Goal: Find specific page/section: Find specific page/section

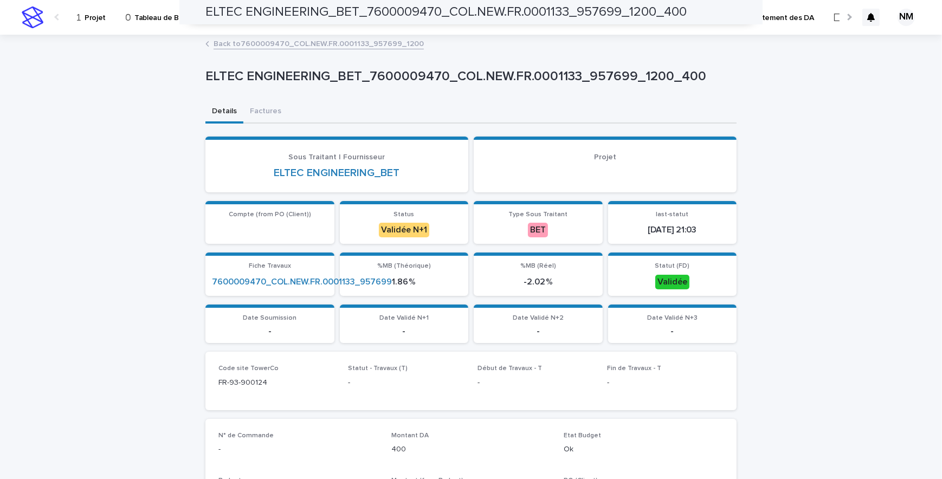
scroll to position [220, 0]
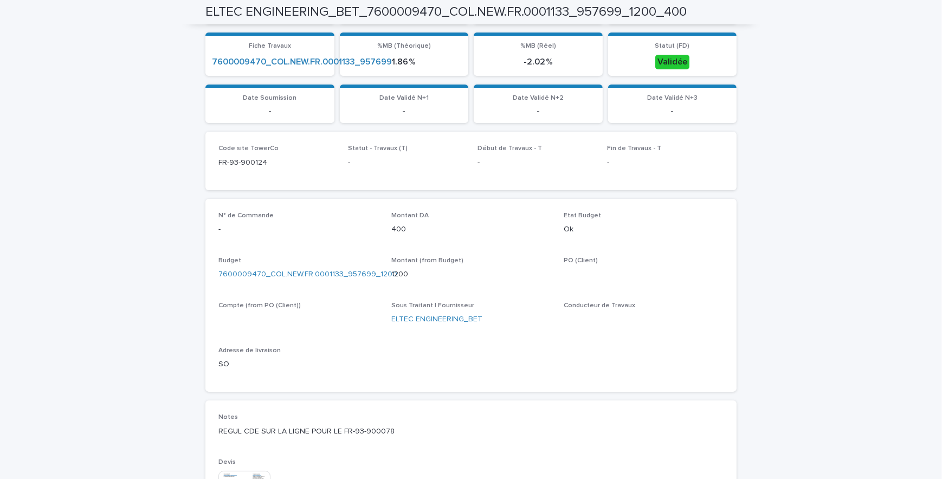
click at [800, 72] on div "Loading... Saving… Loading... Saving… ELTEC ENGINEERING_BET_7600009470_COL.NEW.…" at bounding box center [471, 284] width 942 height 937
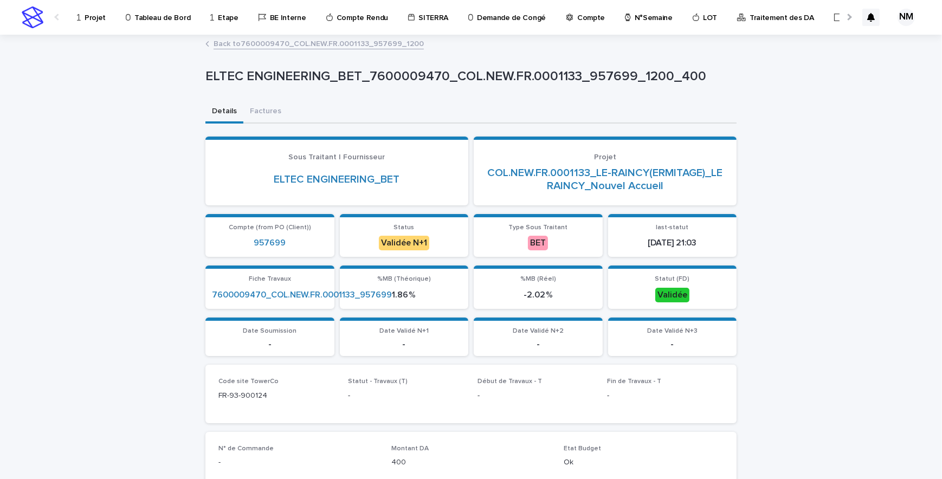
click at [98, 19] on p "Projet" at bounding box center [95, 11] width 21 height 23
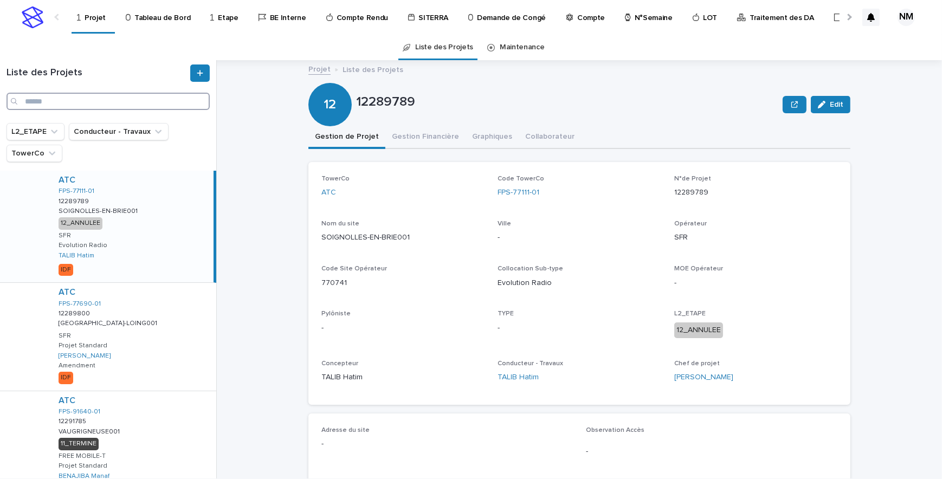
click at [63, 103] on input "Search" at bounding box center [108, 101] width 203 height 17
click at [53, 98] on input "Search" at bounding box center [108, 101] width 203 height 17
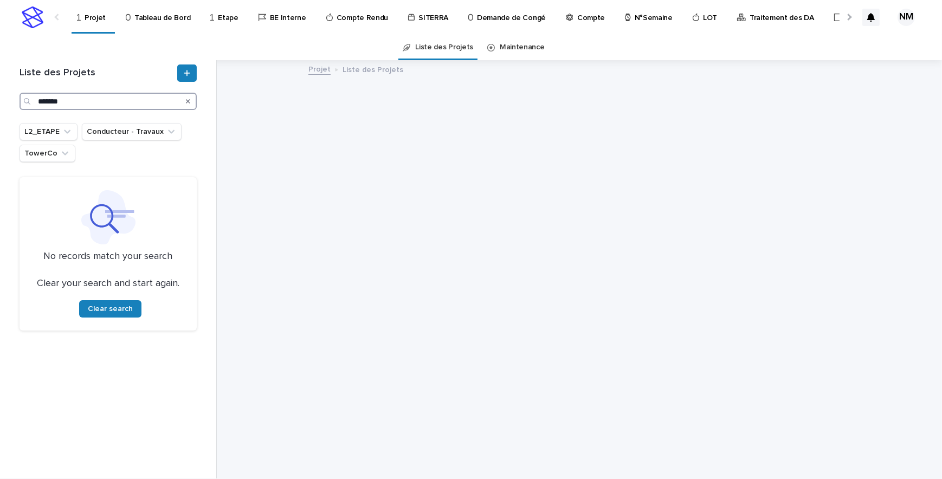
click at [40, 101] on input "*******" at bounding box center [108, 101] width 177 height 17
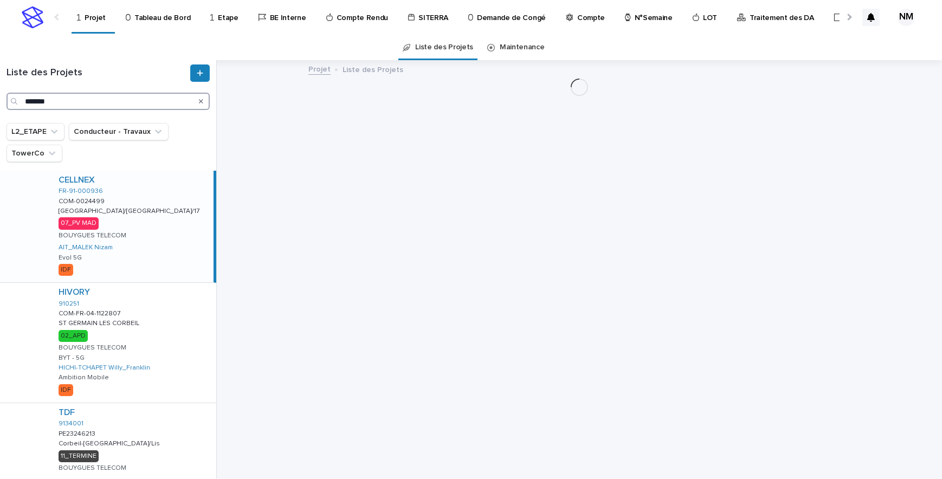
type input "*******"
click at [186, 243] on div "CELLNEX FR-91-000936 COM-0024499 COM-0024499 [GEOGRAPHIC_DATA]/[GEOGRAPHIC_DATA…" at bounding box center [132, 227] width 164 height 112
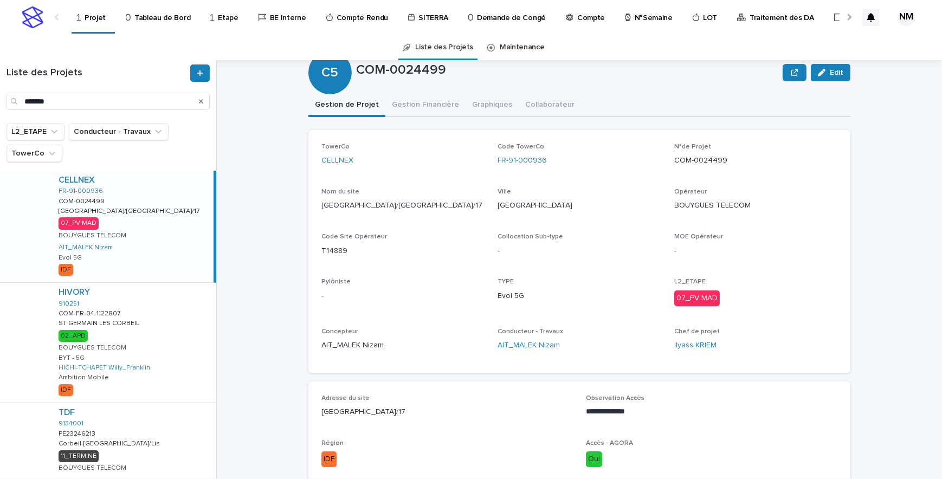
scroll to position [49, 0]
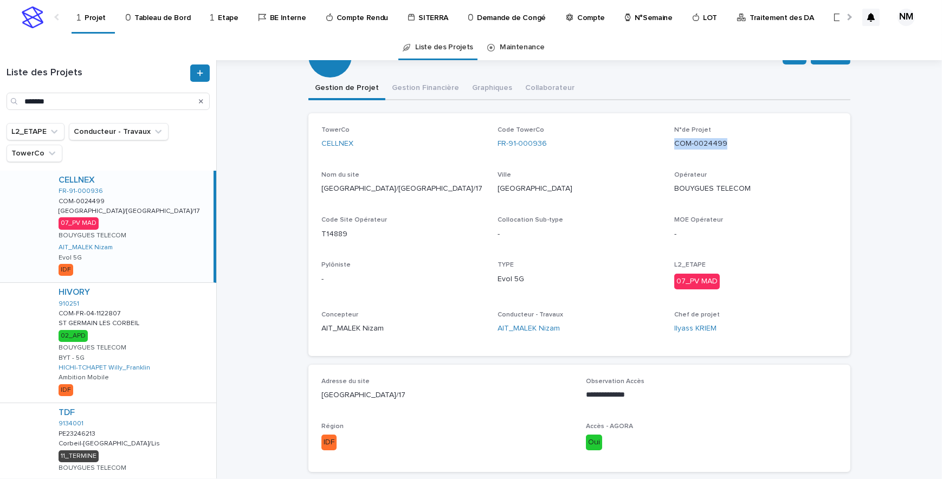
drag, startPoint x: 736, startPoint y: 145, endPoint x: 672, endPoint y: 145, distance: 63.9
click at [674, 145] on p "COM-0024499" at bounding box center [755, 143] width 163 height 11
copy p "COM-0024499"
